Goal: Information Seeking & Learning: Learn about a topic

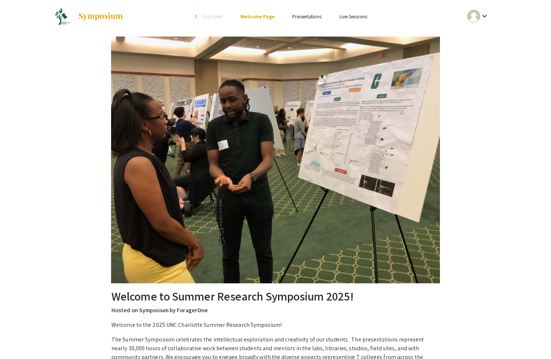
click at [310, 17] on link "Presentations" at bounding box center [307, 16] width 29 height 7
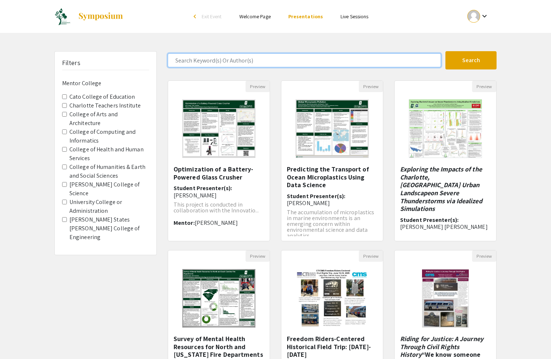
click at [267, 61] on input "Search Keyword(s) Or Author(s)" at bounding box center [305, 60] width 274 height 14
type input "optimiz"
click at [446, 51] on button "Search" at bounding box center [471, 60] width 51 height 18
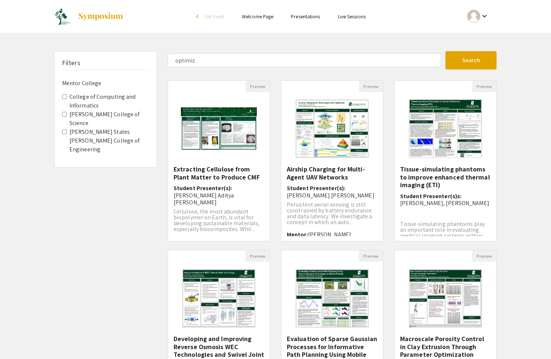
click at [276, 170] on div "Preview Airship Charging for Multi-Agent UAV Networks Student Presenter(s): [PE…" at bounding box center [332, 165] width 113 height 170
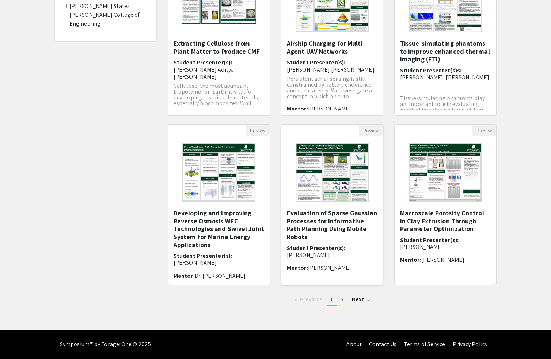
click at [356, 230] on h5 "Evaluation of Sparse Gaussian Processes for Informative Path Planning Using Mob…" at bounding box center [332, 224] width 91 height 31
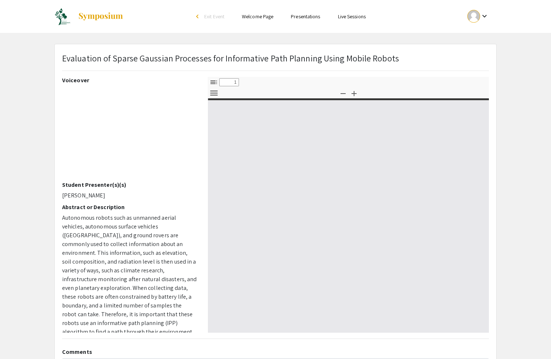
select select "custom"
type input "0"
select select "custom"
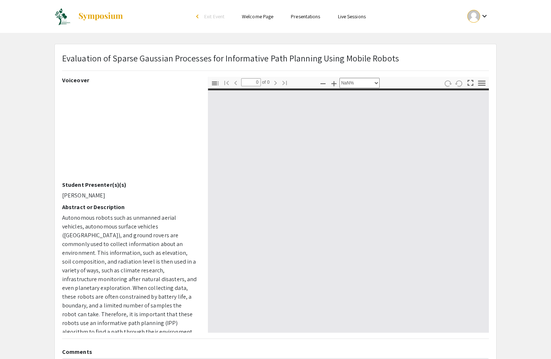
type input "1"
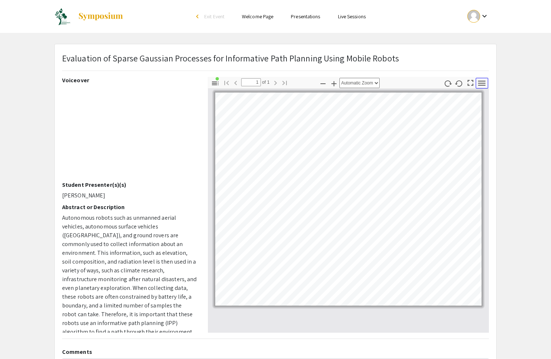
click at [479, 84] on icon "button" at bounding box center [482, 83] width 10 height 10
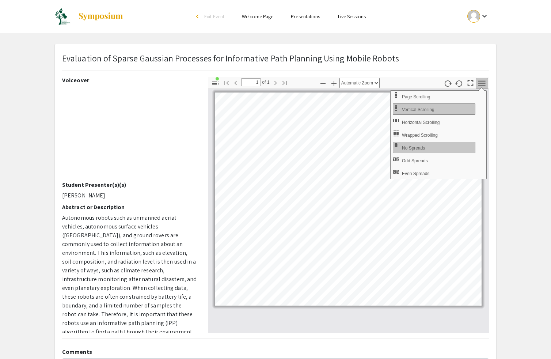
click at [479, 84] on icon "button" at bounding box center [482, 83] width 10 height 10
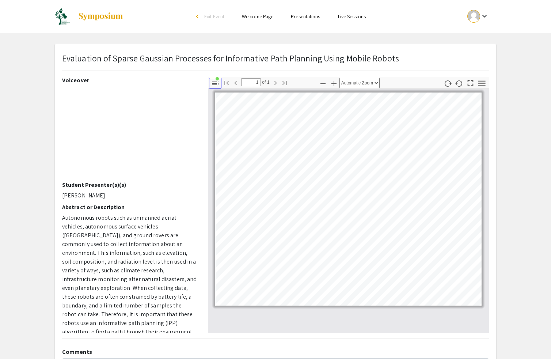
click at [217, 83] on icon "button" at bounding box center [215, 83] width 9 height 9
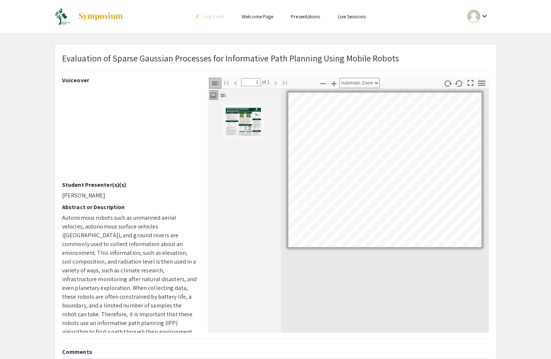
click at [240, 128] on img "Thumbnail of Page 1" at bounding box center [243, 121] width 37 height 29
click at [358, 260] on div at bounding box center [385, 211] width 208 height 244
click at [216, 80] on icon "button" at bounding box center [215, 83] width 9 height 9
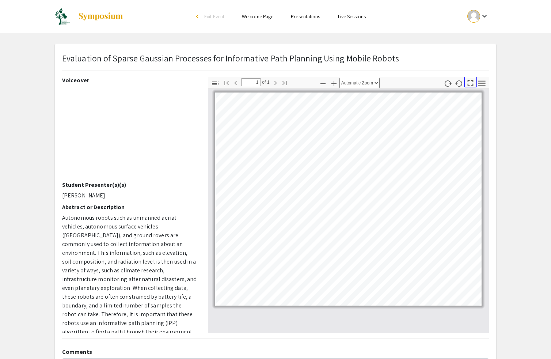
click at [473, 82] on icon "button" at bounding box center [471, 83] width 10 height 10
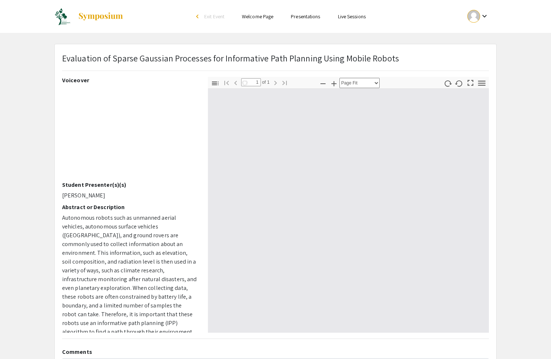
scroll to position [526, 0]
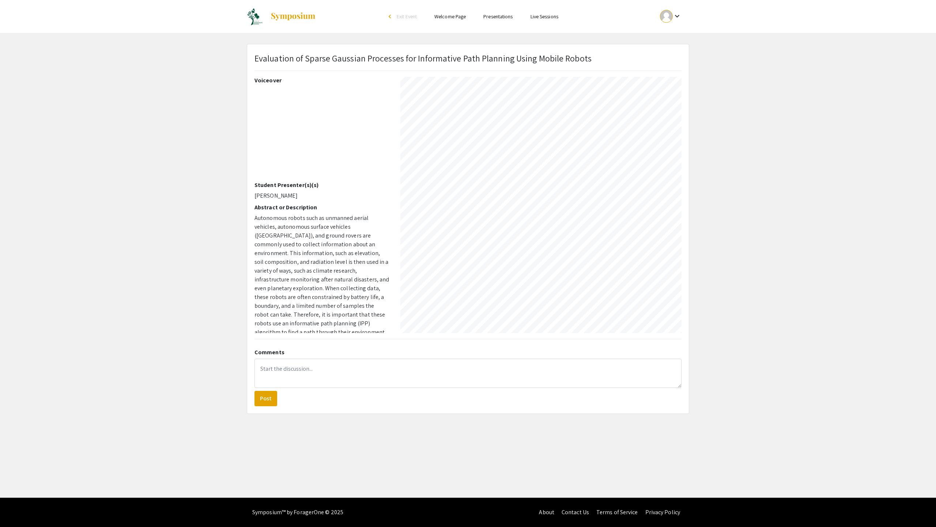
select select "auto"
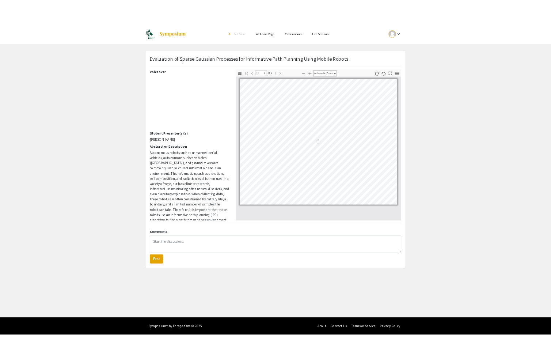
scroll to position [0, 0]
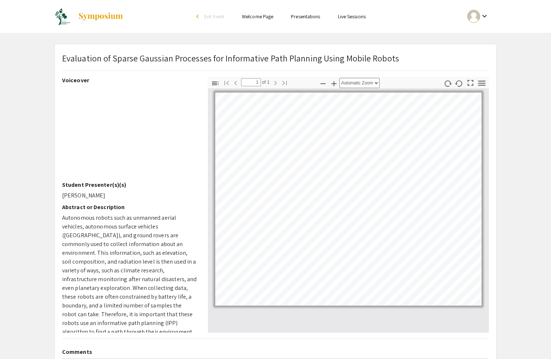
click at [516, 65] on app-presentation "Evaluation of Sparse Gaussian Processes for Informative Path Planning Using Mob…" at bounding box center [275, 229] width 551 height 370
